Goal: Transaction & Acquisition: Download file/media

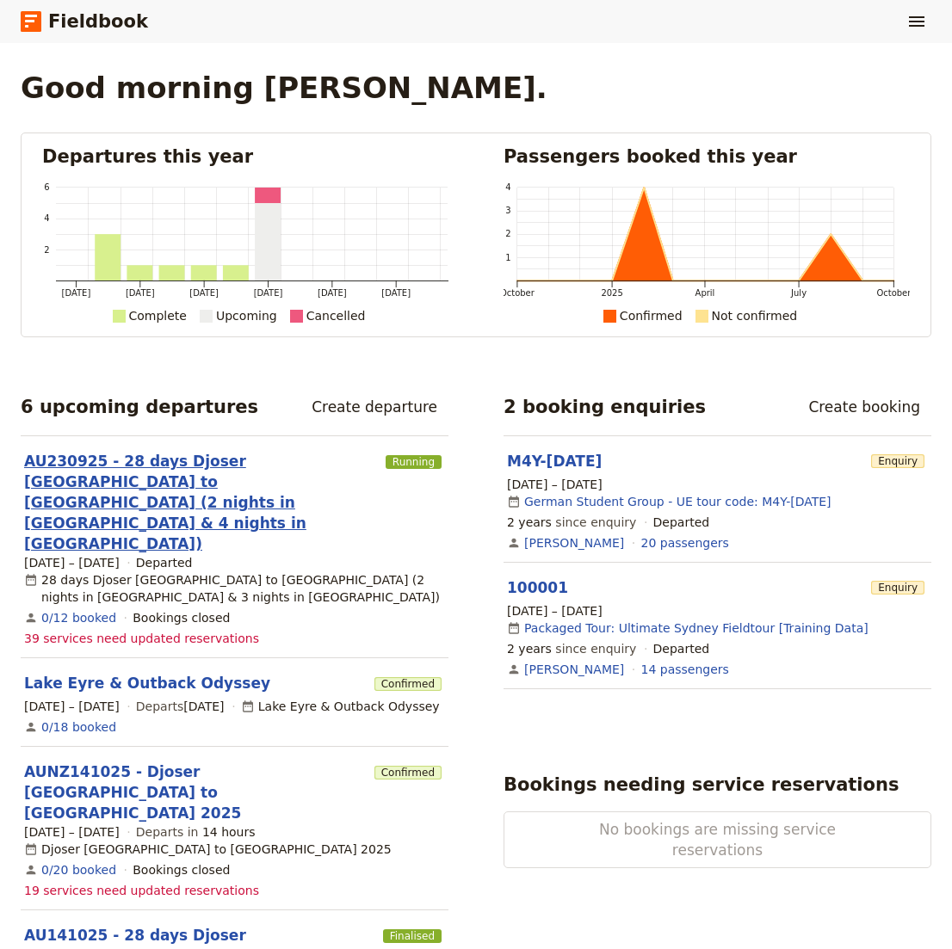
click at [250, 462] on link "AU230925 - 28 days Djoser [GEOGRAPHIC_DATA] to [GEOGRAPHIC_DATA] (2 nights in […" at bounding box center [201, 502] width 355 height 103
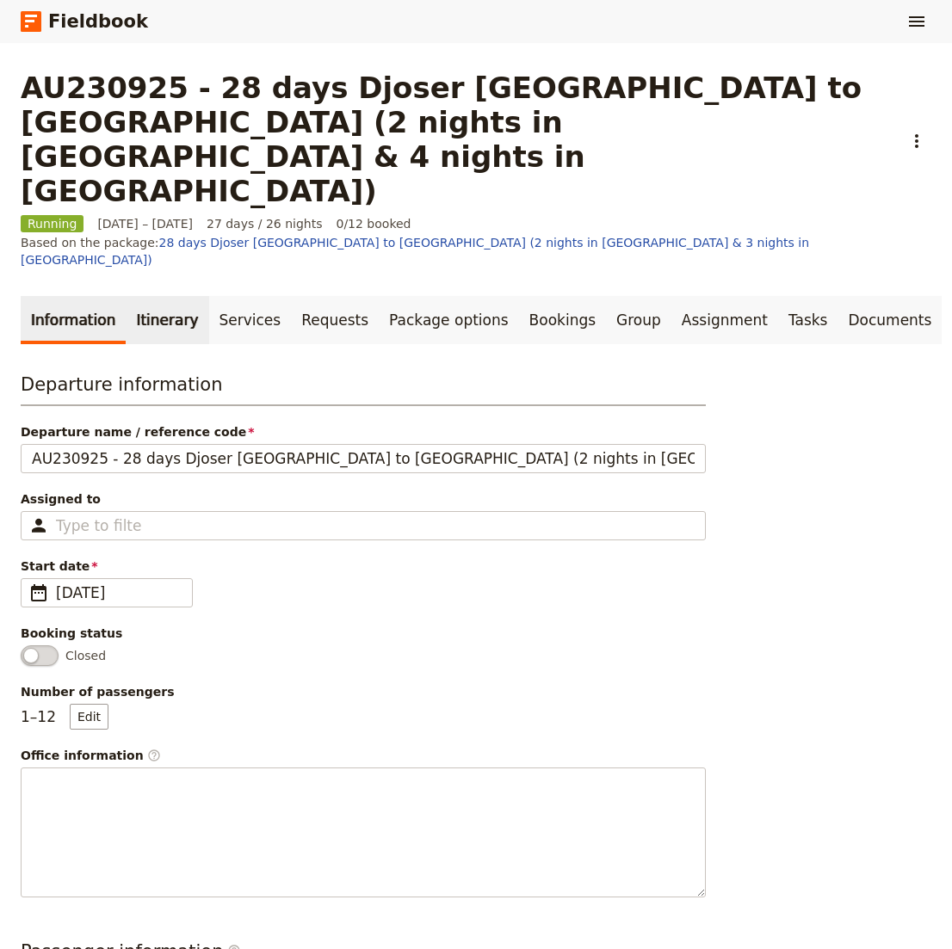
click at [144, 296] on link "Itinerary" at bounding box center [167, 320] width 83 height 48
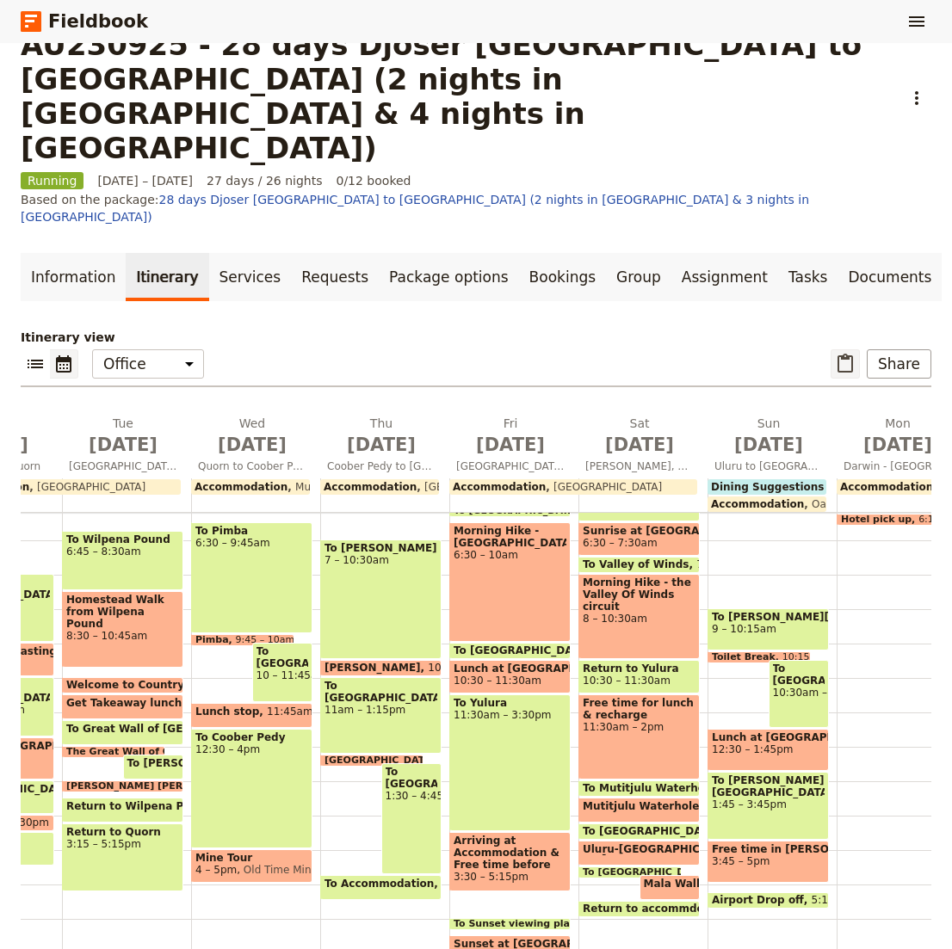
scroll to position [0, 1785]
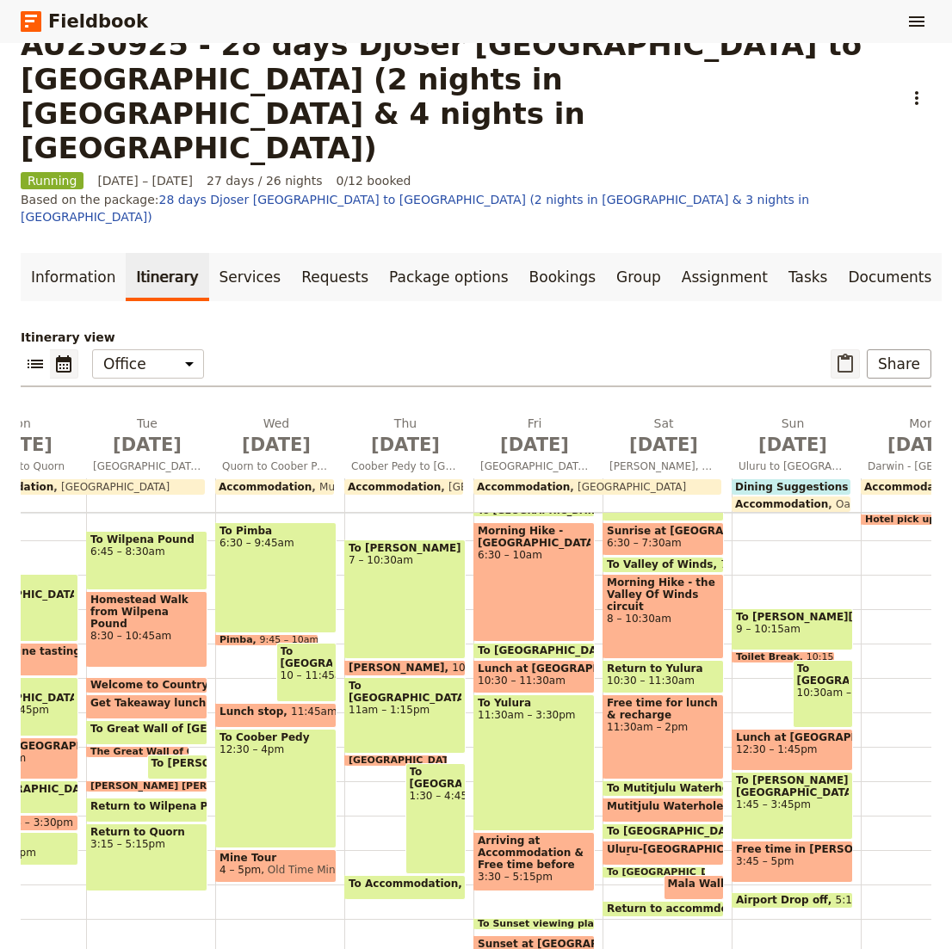
click at [848, 354] on icon "Paste itinerary item" at bounding box center [845, 364] width 21 height 21
click at [837, 253] on link "Documents" at bounding box center [889, 277] width 104 height 48
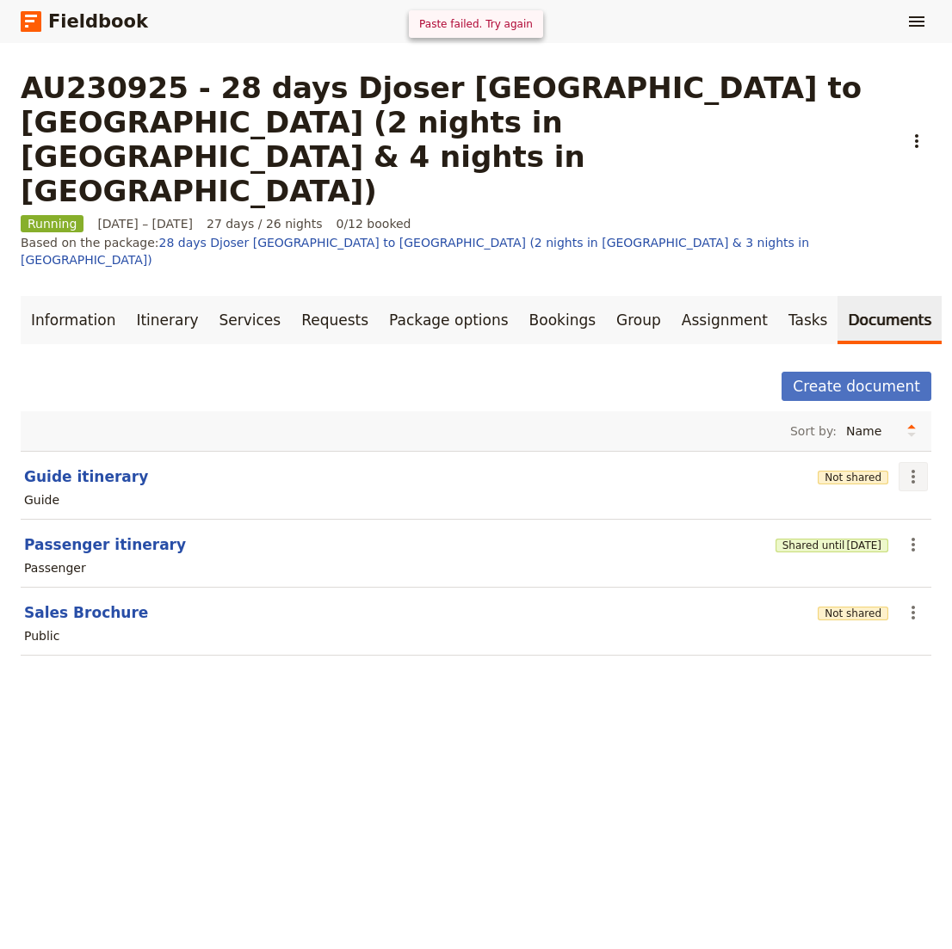
click at [913, 470] on icon "Actions" at bounding box center [912, 477] width 3 height 14
click at [847, 423] on span "Share" at bounding box center [829, 428] width 34 height 17
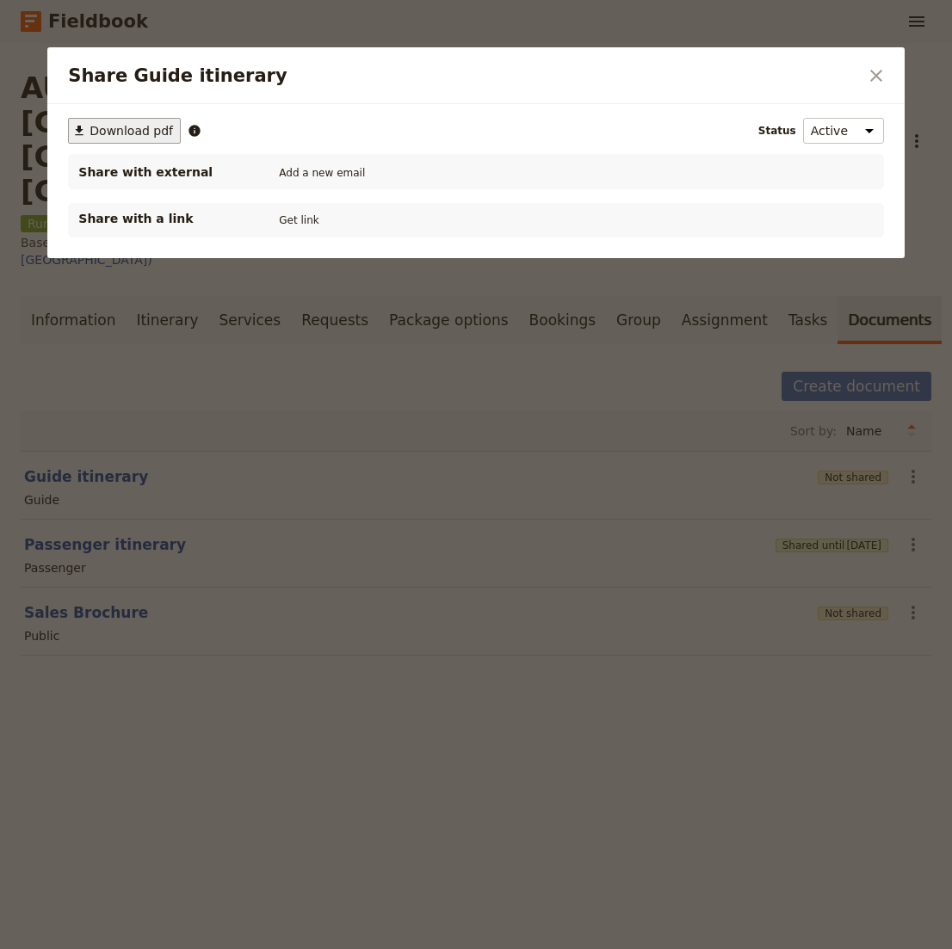
drag, startPoint x: 130, startPoint y: 126, endPoint x: 140, endPoint y: 130, distance: 11.2
click at [130, 126] on span "Download pdf" at bounding box center [131, 130] width 83 height 17
